Goal: Transaction & Acquisition: Purchase product/service

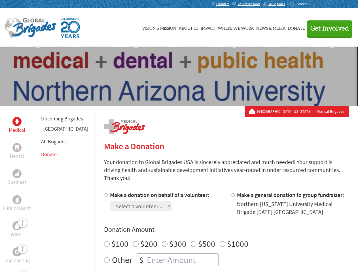
click at [313, 4] on div "Search for:" at bounding box center [302, 4] width 23 height 5
click at [327, 28] on span "Get Involved" at bounding box center [330, 28] width 39 height 7
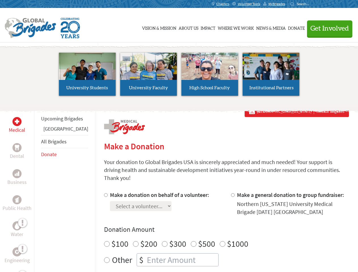
click at [37, 189] on div "Upcoming Brigades Greece All Brigades Donate" at bounding box center [64, 242] width 61 height 272
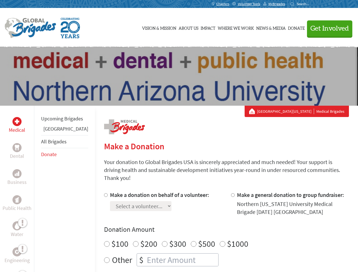
click at [217, 228] on div "Donation Amount $100 $200 $300 $500 $1000 Other $" at bounding box center [226, 245] width 245 height 41
click at [104, 194] on input "Make a donation on behalf of a volunteer:" at bounding box center [106, 196] width 4 height 4
radio input "true"
click at [231, 194] on input "Make a general donation to group fundraiser:" at bounding box center [233, 196] width 4 height 4
radio input "true"
